Goal: Information Seeking & Learning: Learn about a topic

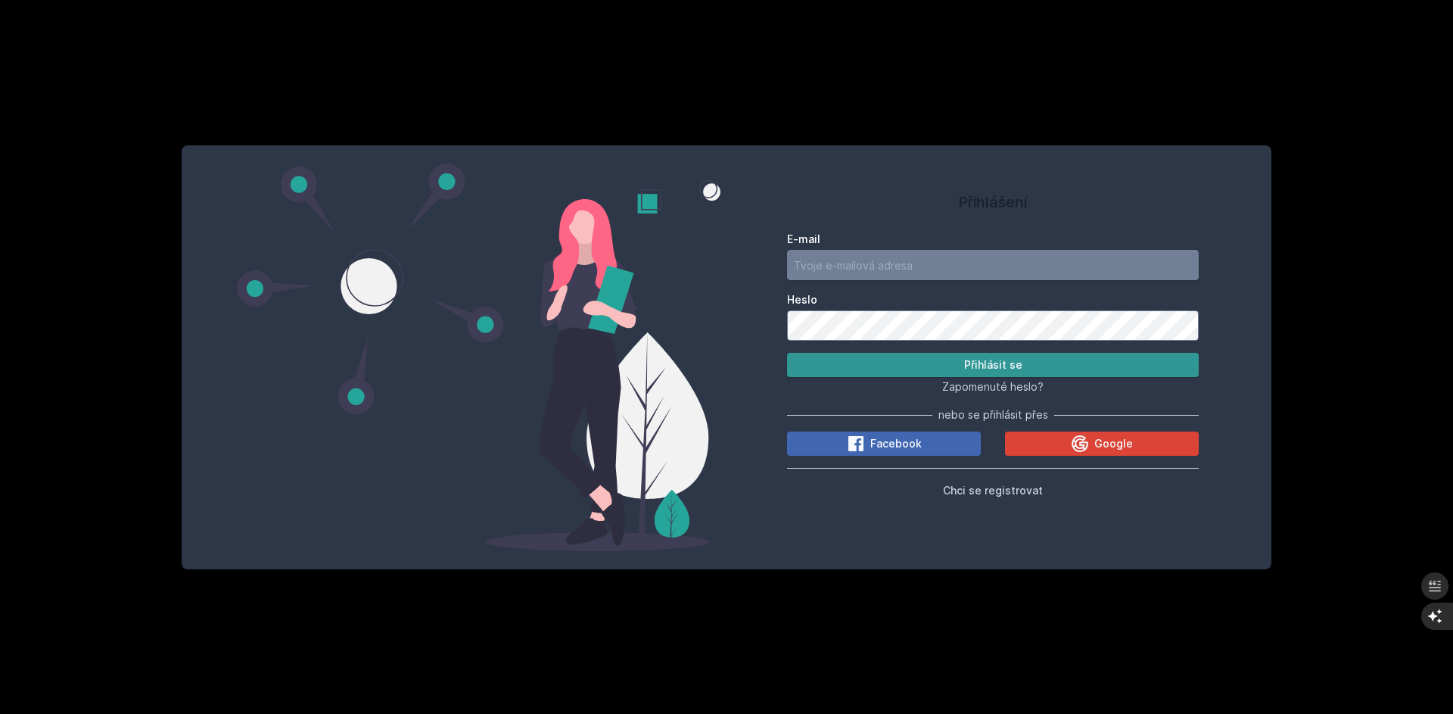
type input "[EMAIL_ADDRESS][DOMAIN_NAME]"
click at [1001, 361] on button "Přihlásit se" at bounding box center [993, 365] width 412 height 24
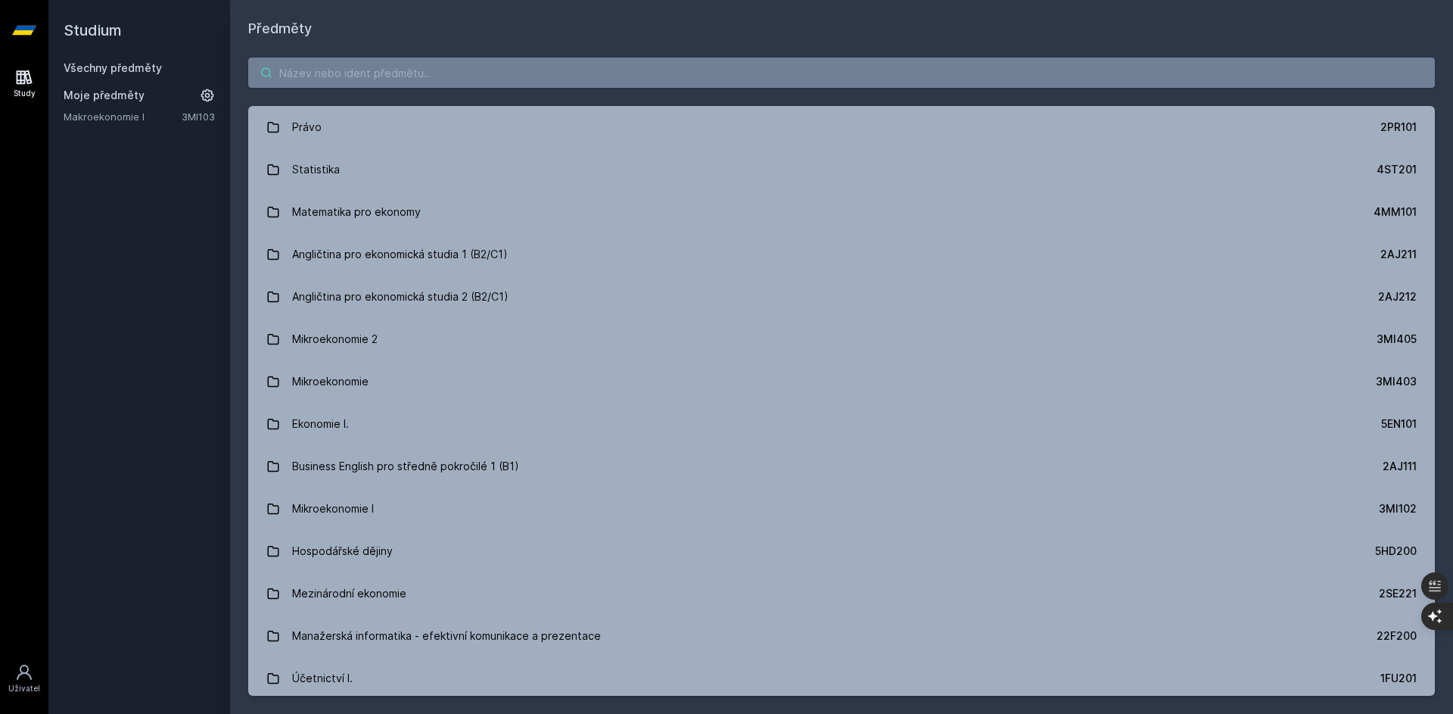
click at [359, 72] on input "search" at bounding box center [841, 73] width 1186 height 30
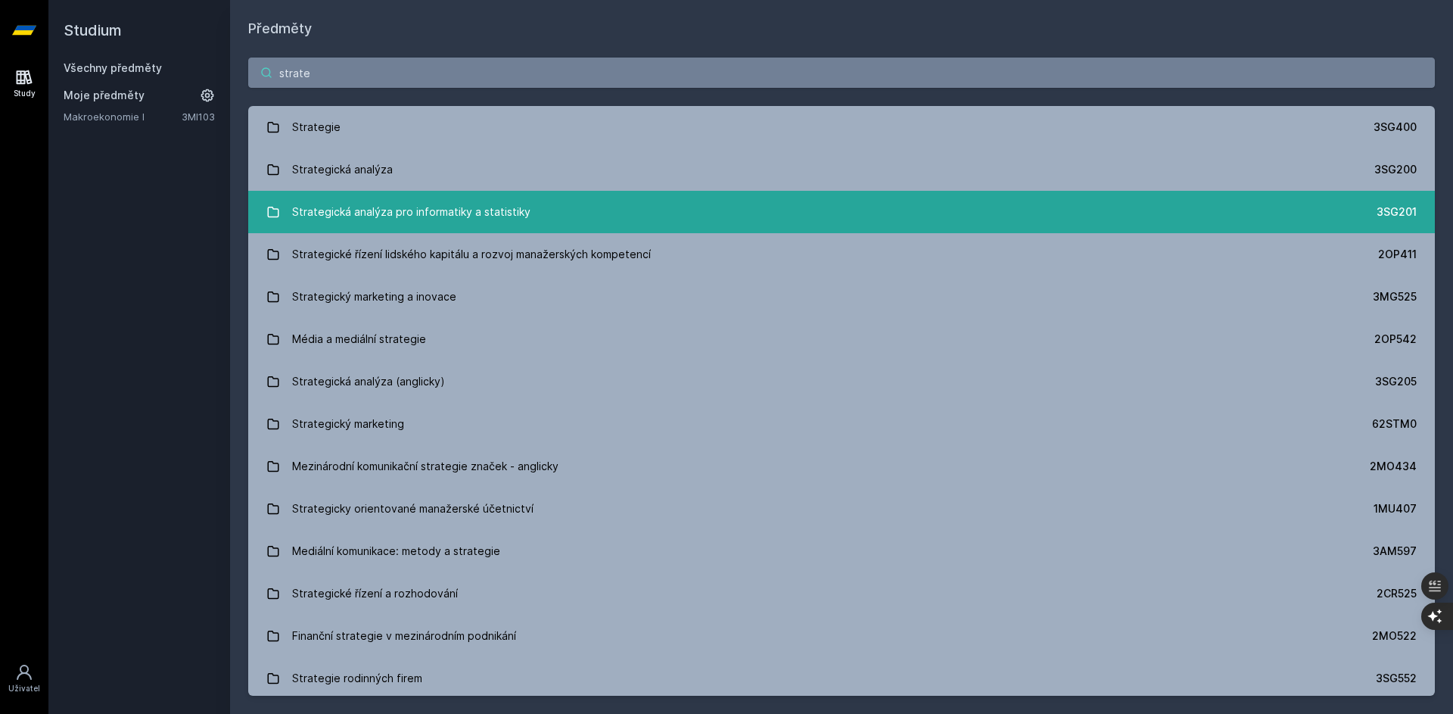
type input "strate"
click at [512, 210] on div "Strategická analýza pro informatiky a statistiky" at bounding box center [411, 212] width 238 height 30
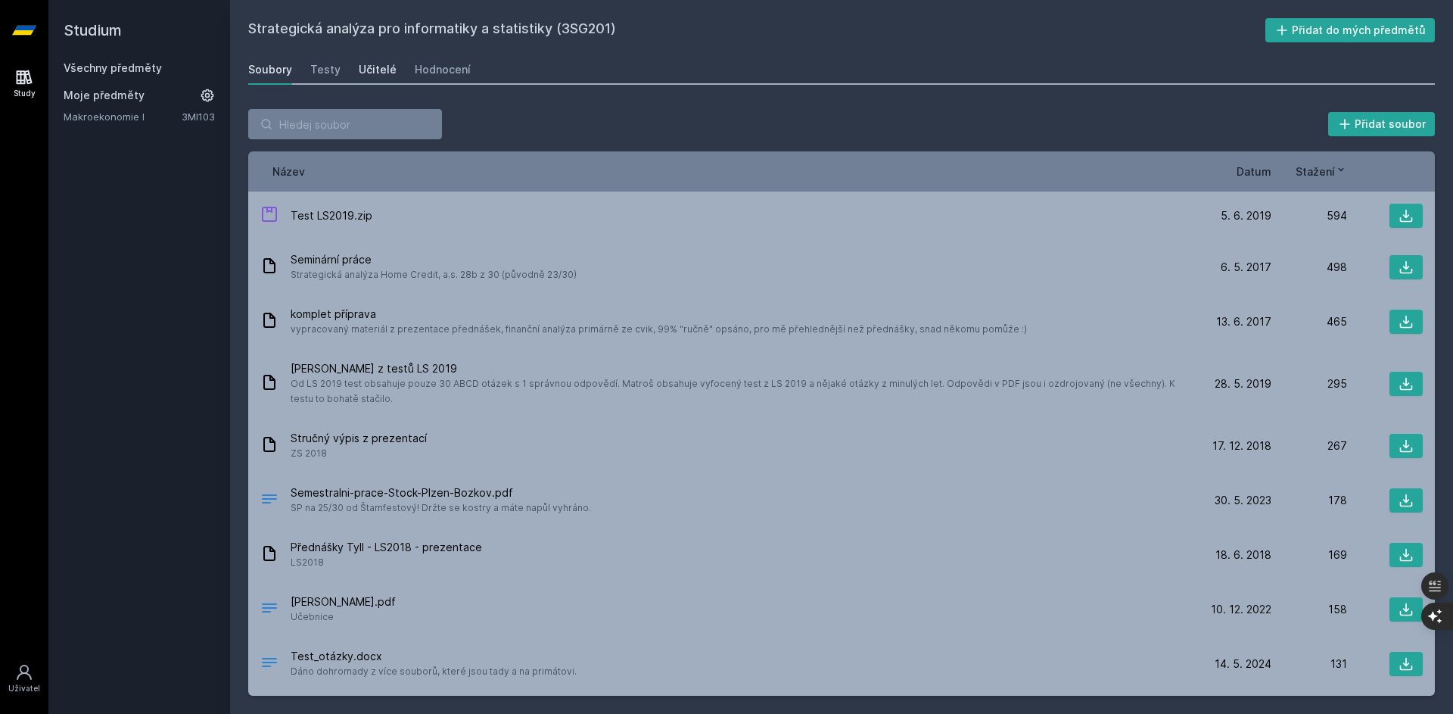
click at [378, 72] on div "Učitelé" at bounding box center [378, 69] width 38 height 15
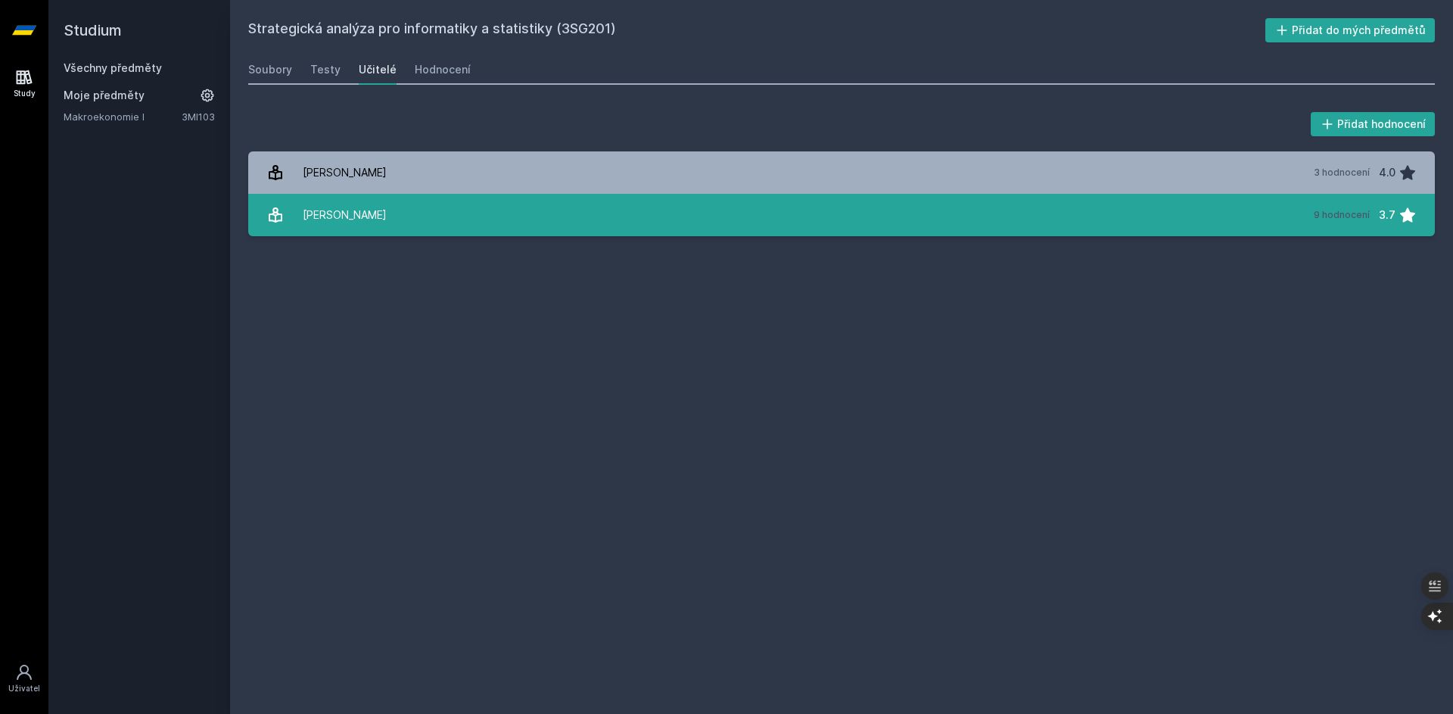
click at [357, 213] on div "[PERSON_NAME]" at bounding box center [345, 215] width 84 height 30
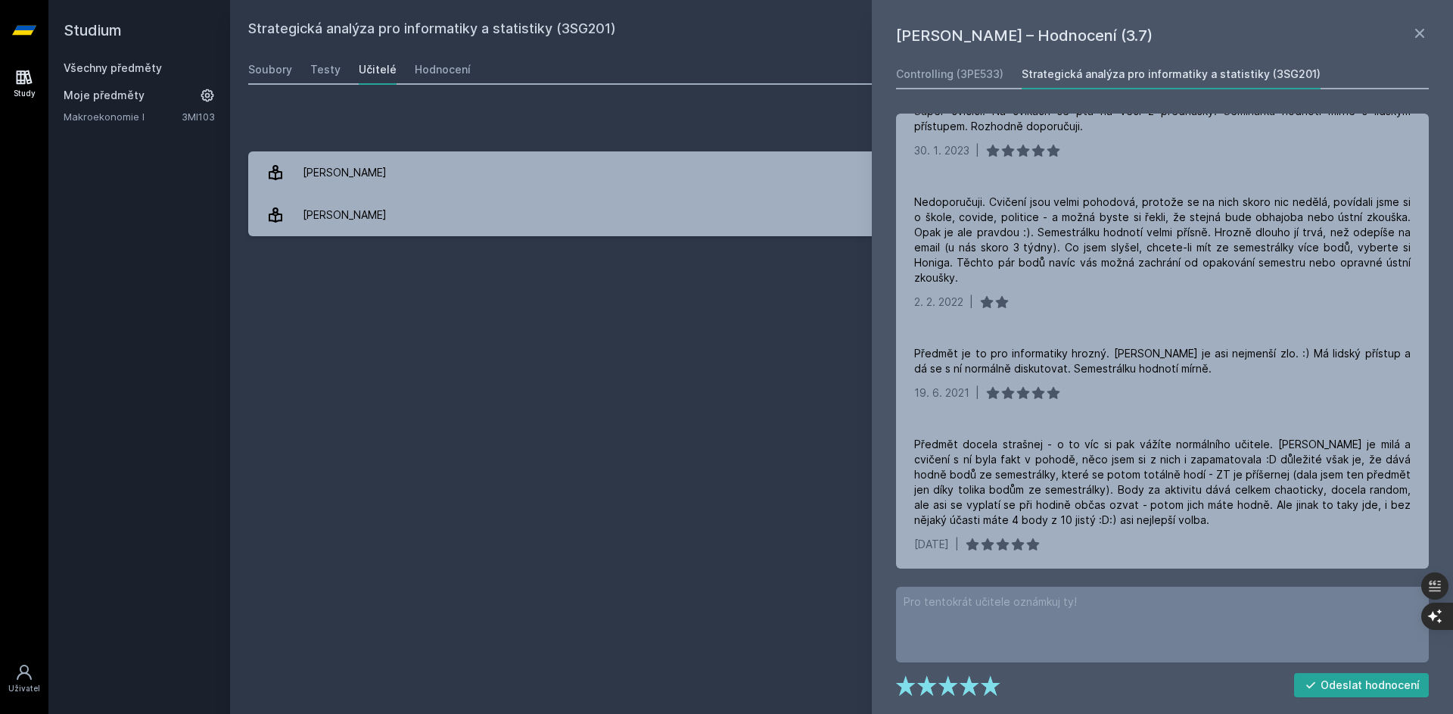
scroll to position [468, 0]
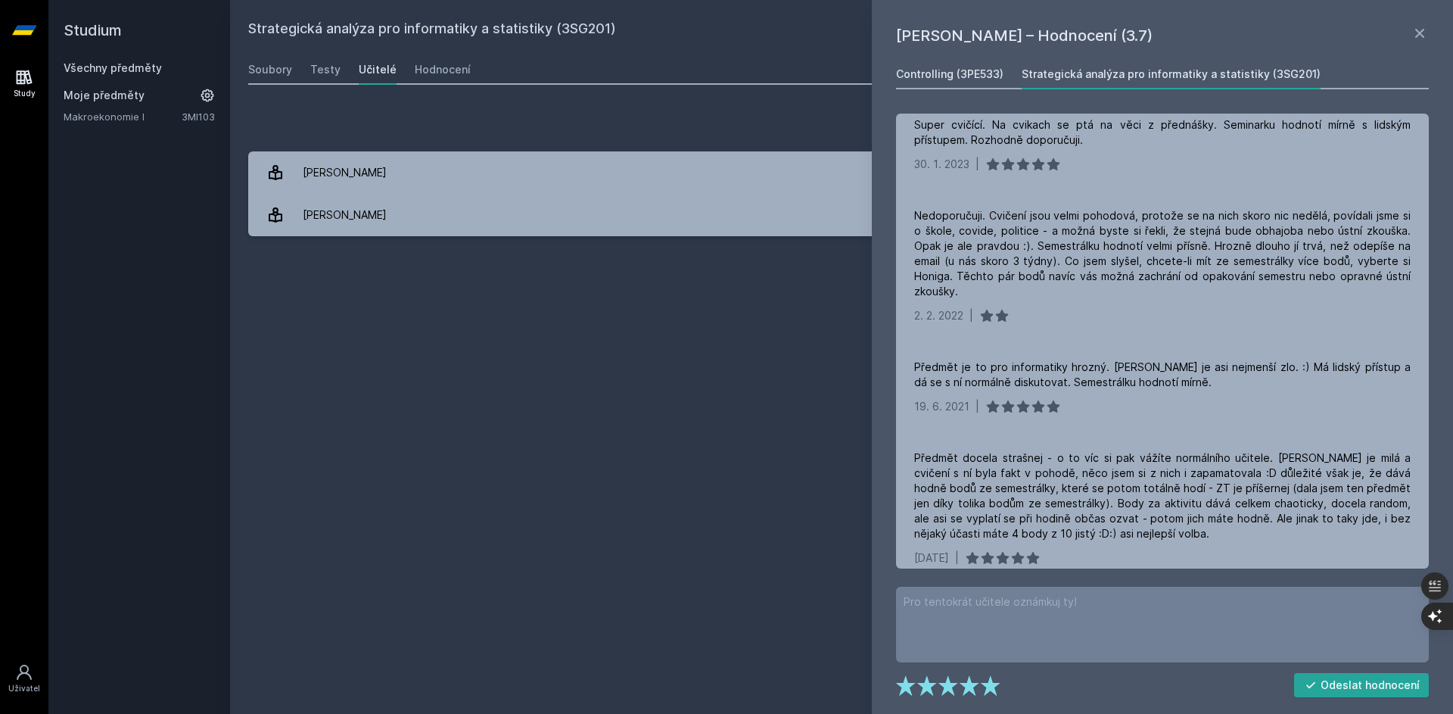
click at [986, 74] on div "Controlling (3PE533)" at bounding box center [949, 74] width 107 height 15
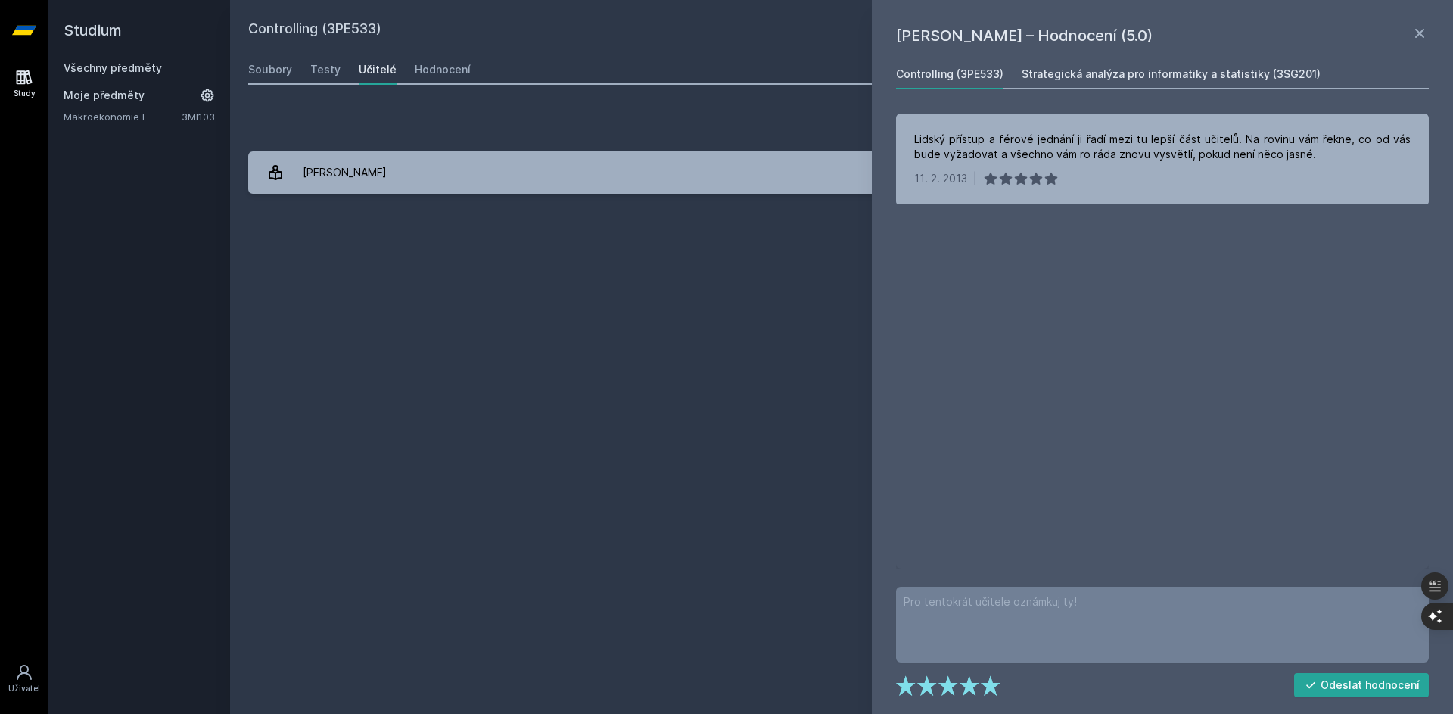
click at [1114, 75] on div "Strategická analýza pro informatiky a statistiky (3SG201)" at bounding box center [1171, 74] width 299 height 15
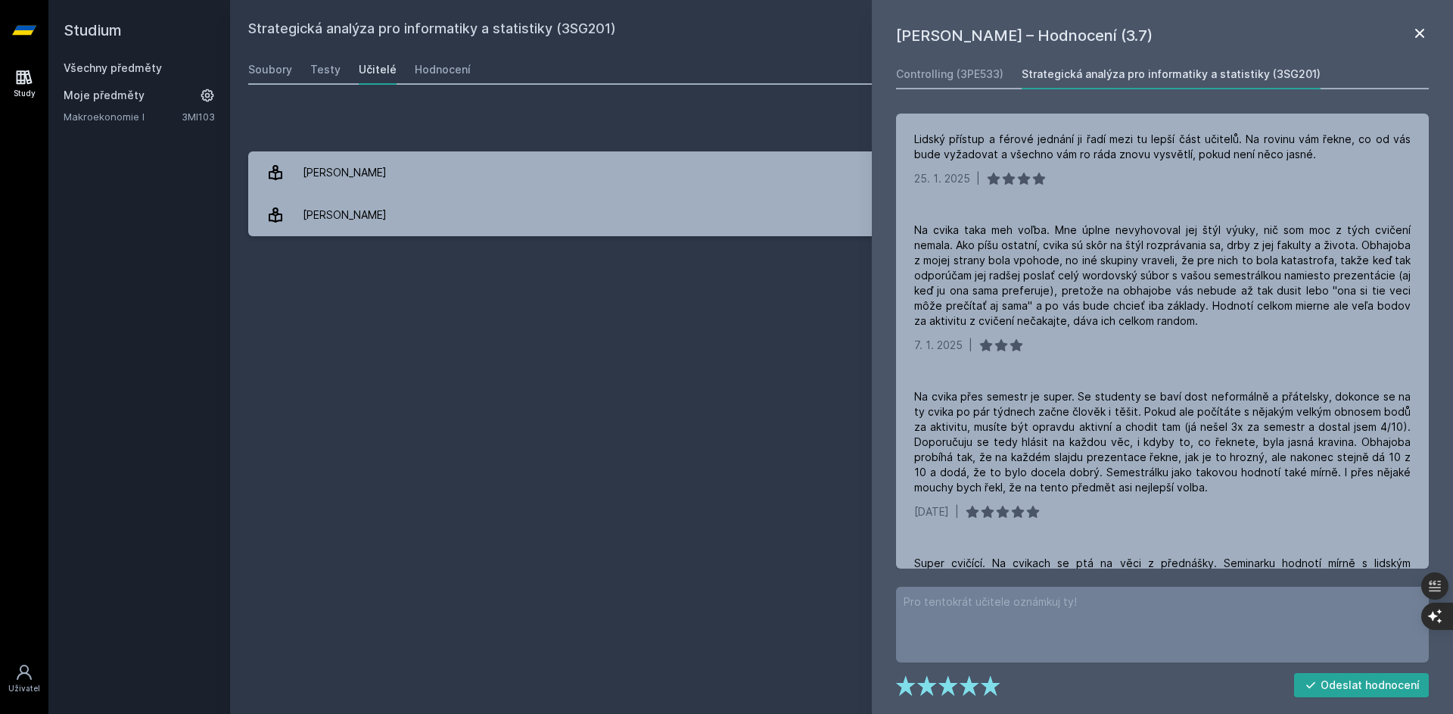
click at [1426, 30] on icon at bounding box center [1419, 33] width 18 height 18
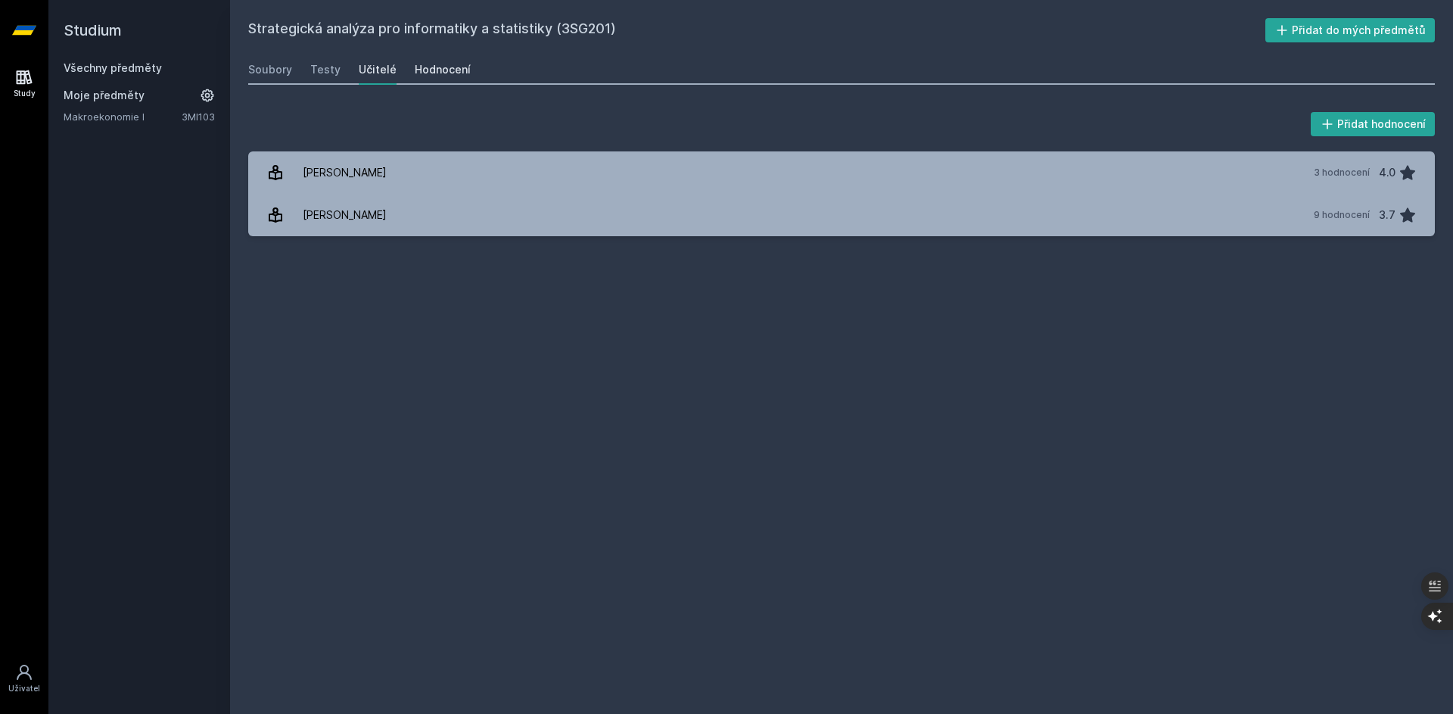
click at [456, 68] on div "Hodnocení" at bounding box center [443, 69] width 56 height 15
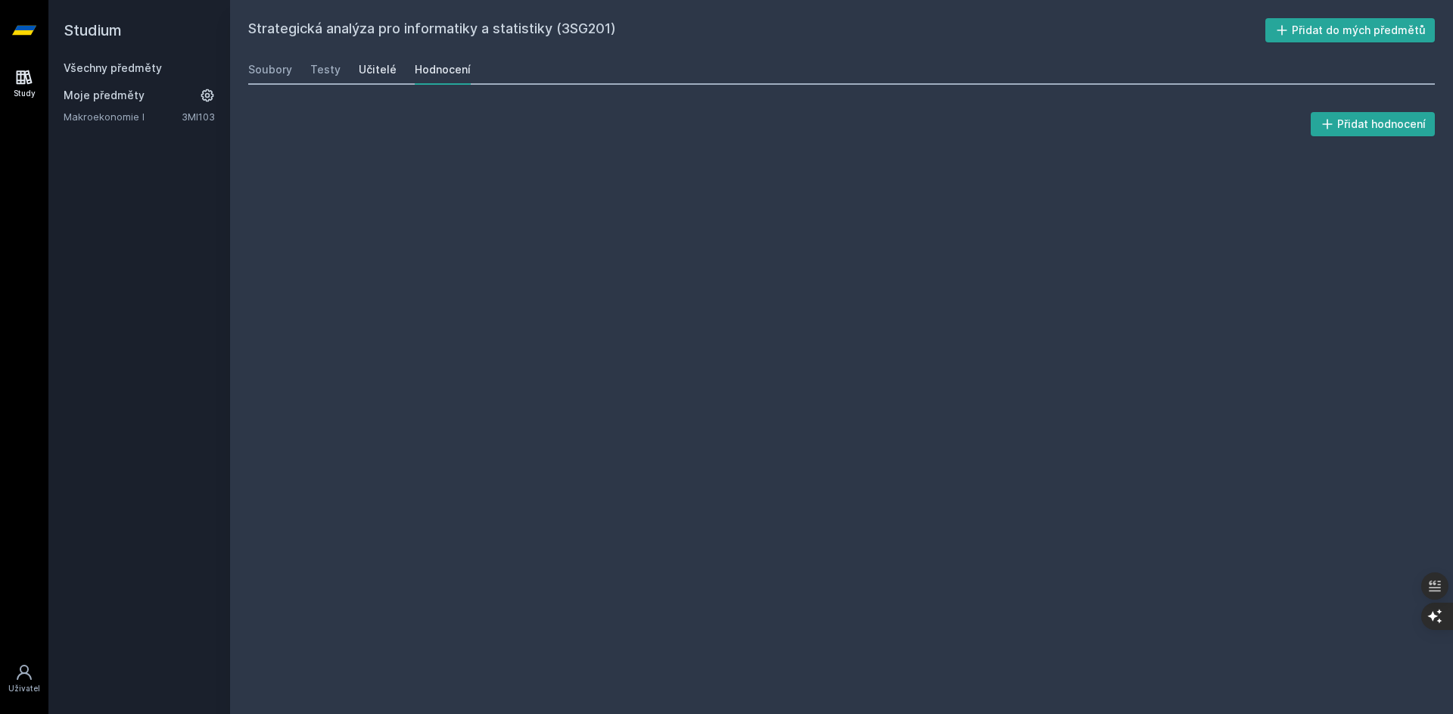
click at [387, 73] on div "Učitelé" at bounding box center [378, 69] width 38 height 15
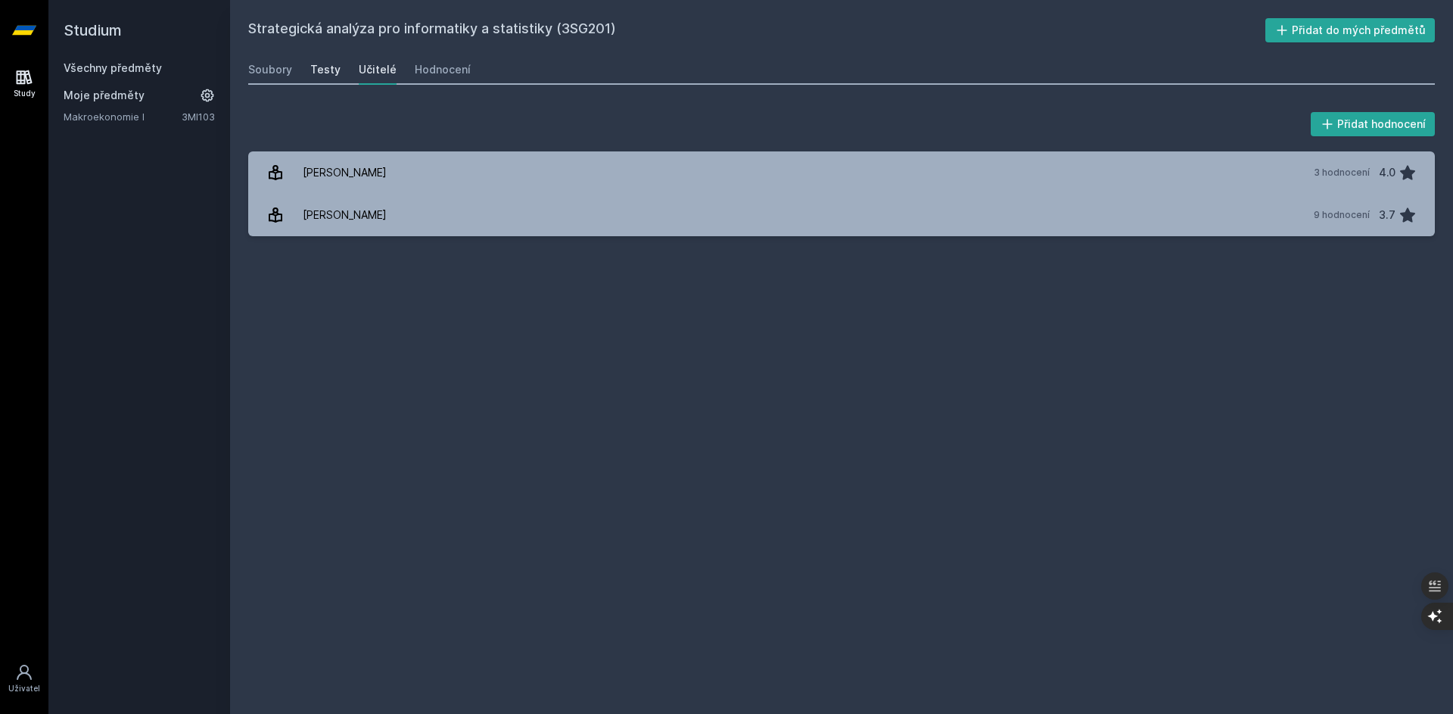
click at [333, 75] on div "Testy" at bounding box center [325, 69] width 30 height 15
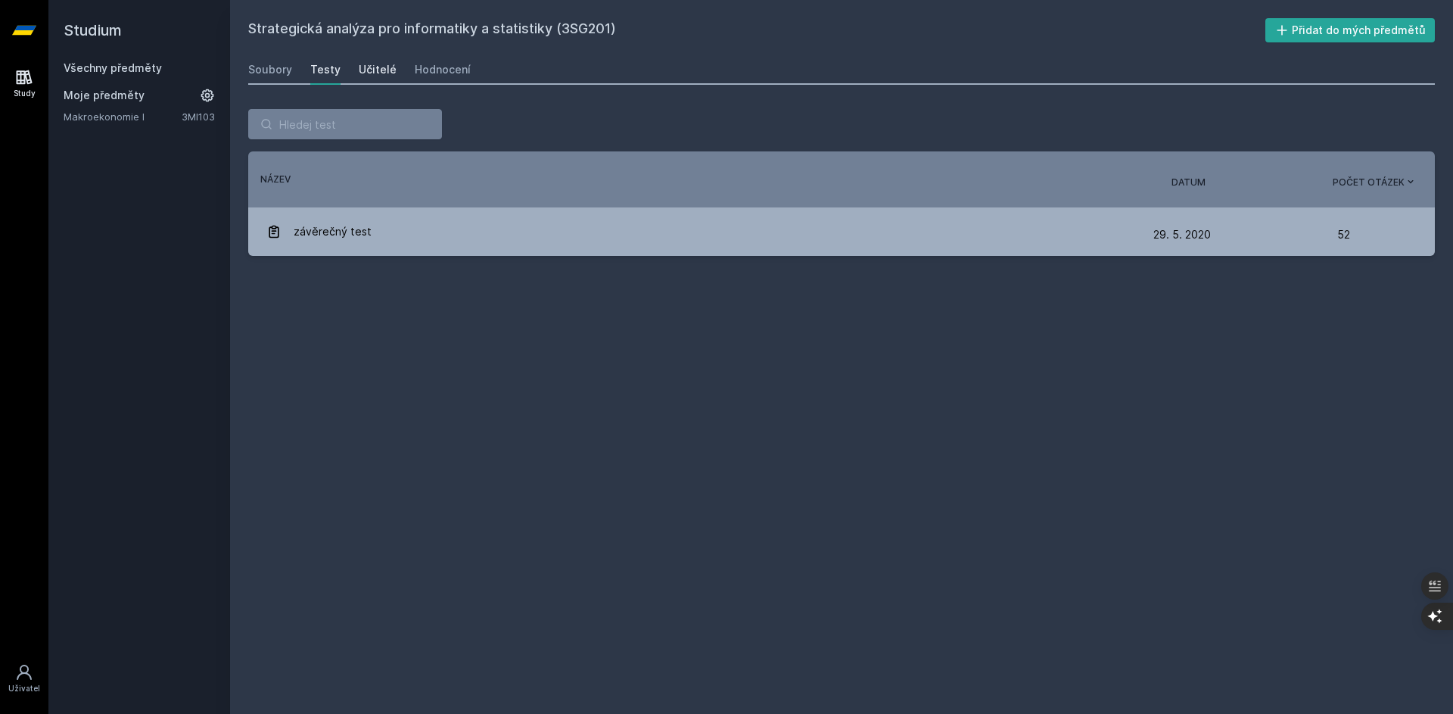
click at [381, 73] on div "Učitelé" at bounding box center [378, 69] width 38 height 15
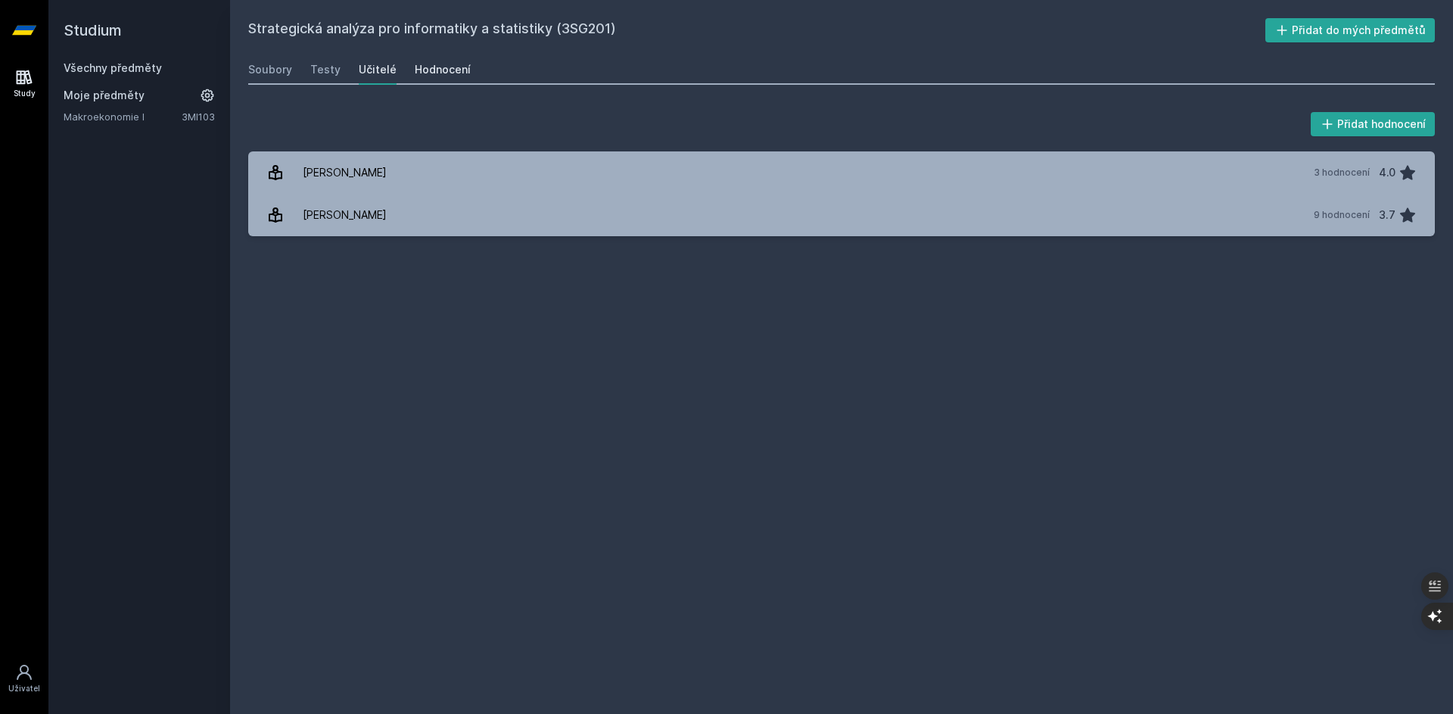
click at [437, 71] on div "Hodnocení" at bounding box center [443, 69] width 56 height 15
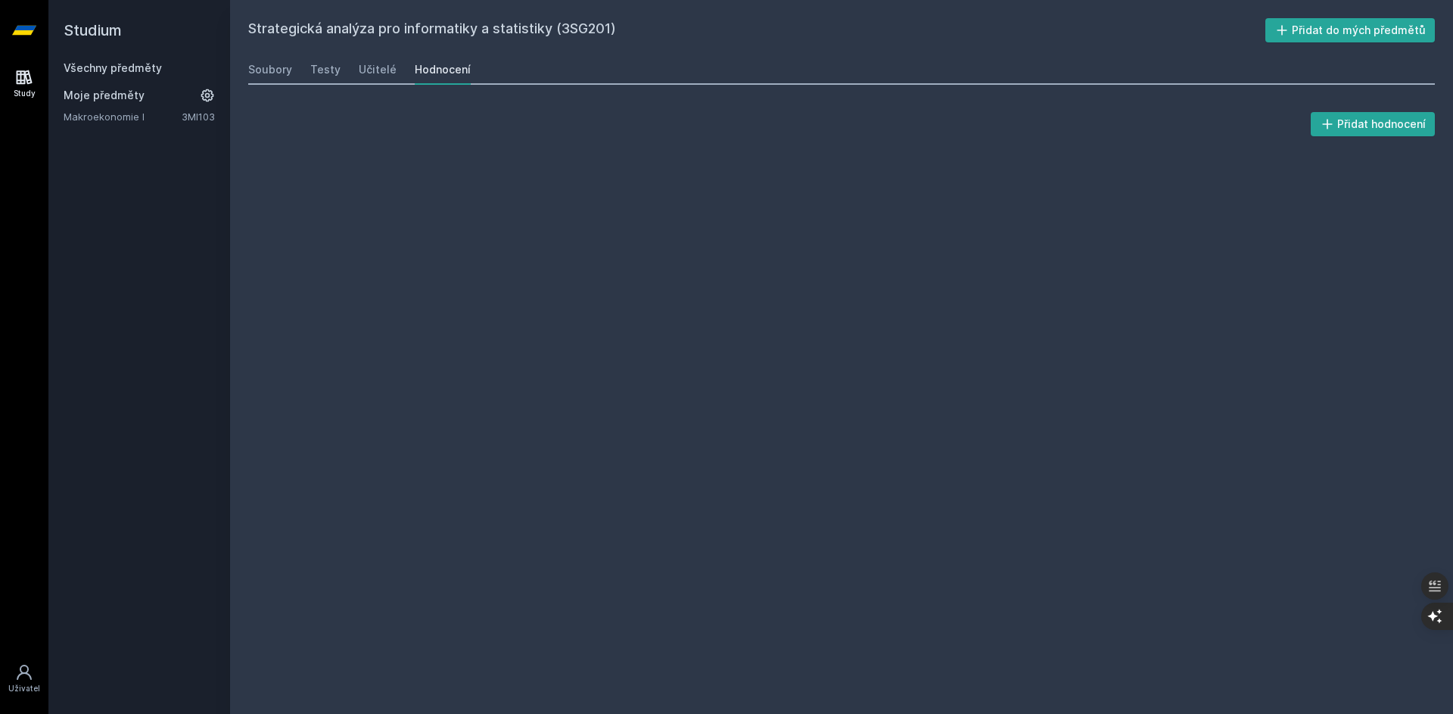
click at [318, 72] on div "Testy" at bounding box center [325, 69] width 30 height 15
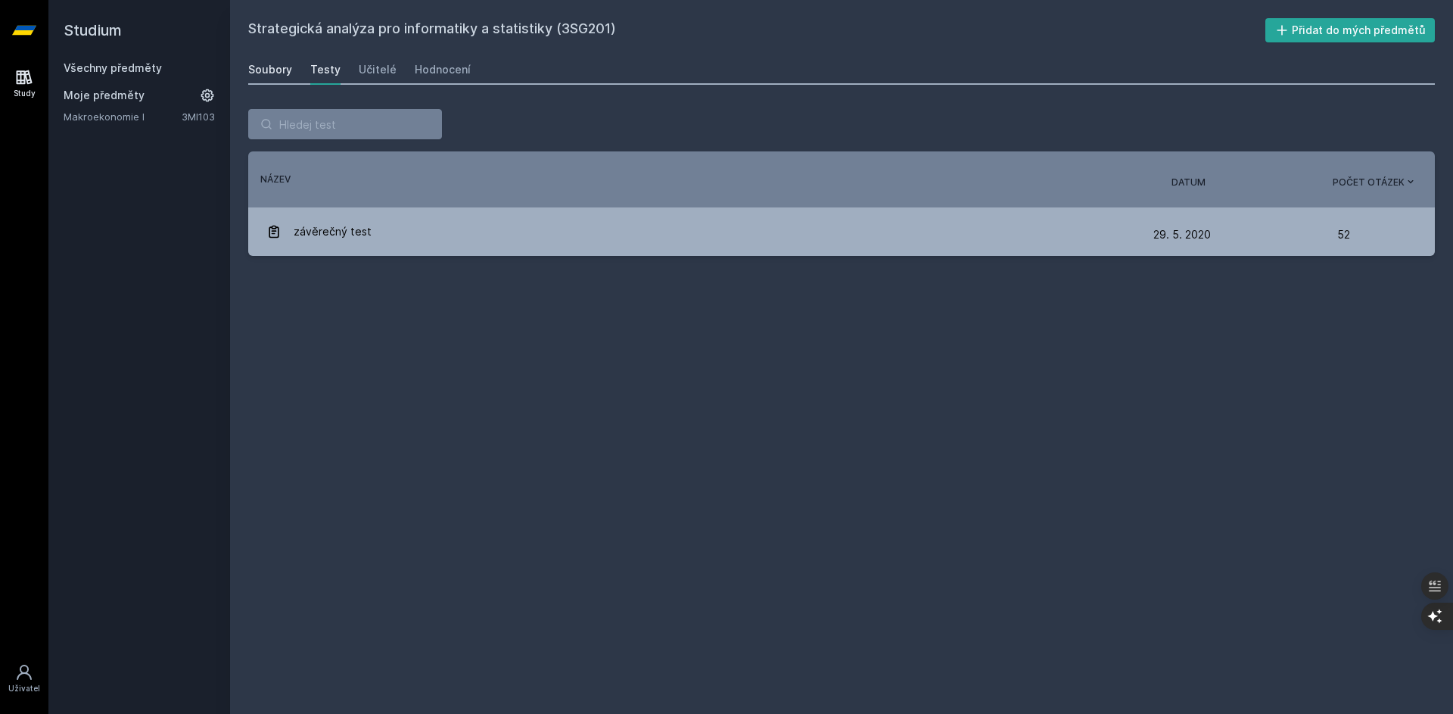
click at [275, 71] on div "Soubory" at bounding box center [270, 69] width 44 height 15
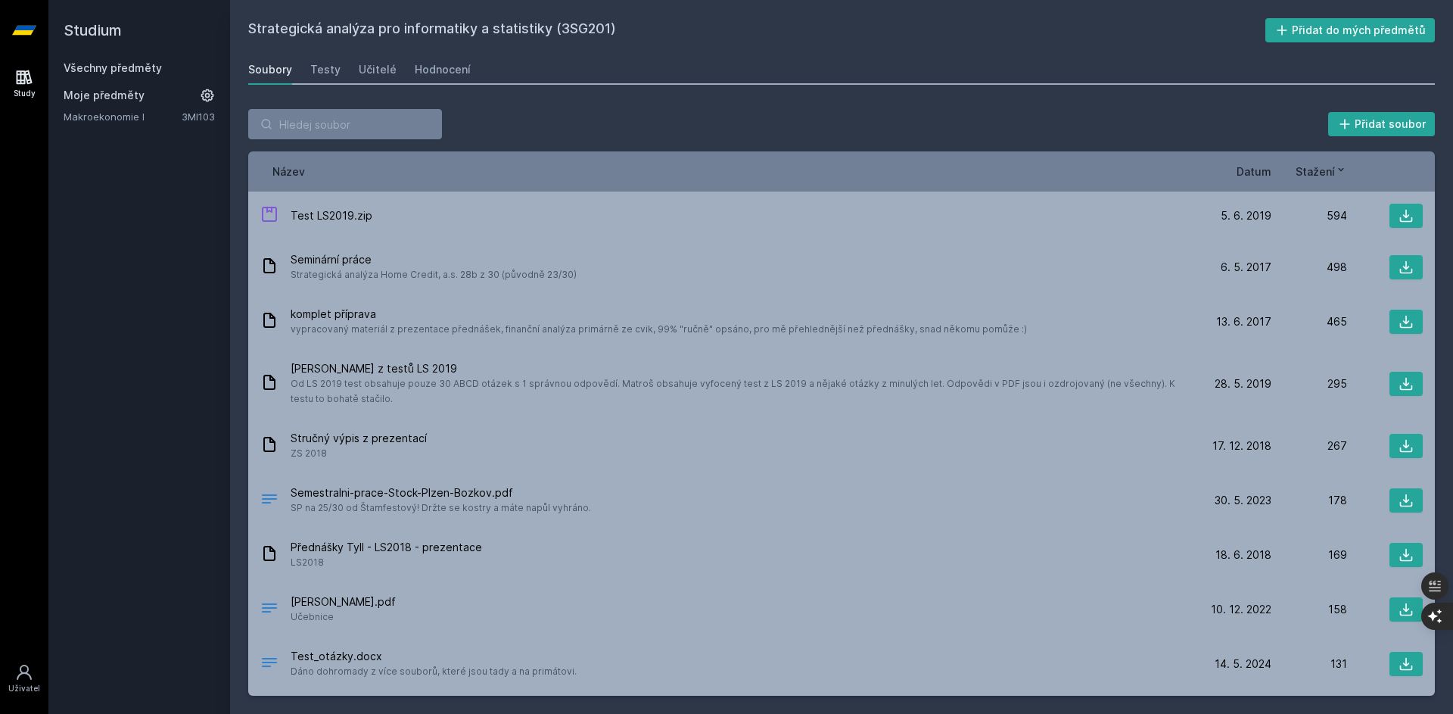
click at [1266, 173] on span "Datum" at bounding box center [1253, 171] width 35 height 16
